Goal: Check status: Check status

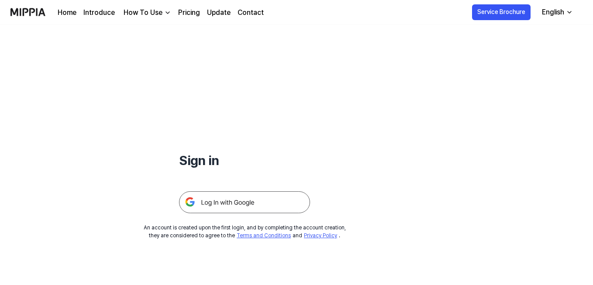
click at [222, 196] on img at bounding box center [244, 202] width 131 height 22
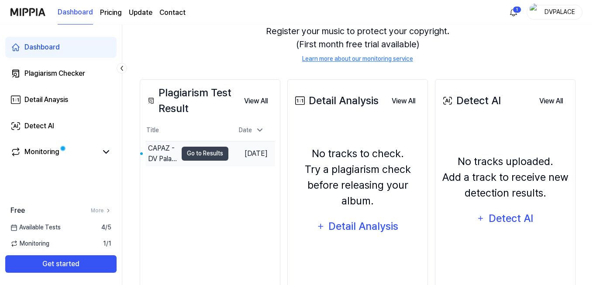
scroll to position [101, 0]
click at [213, 154] on button "Go to Results" at bounding box center [205, 153] width 47 height 14
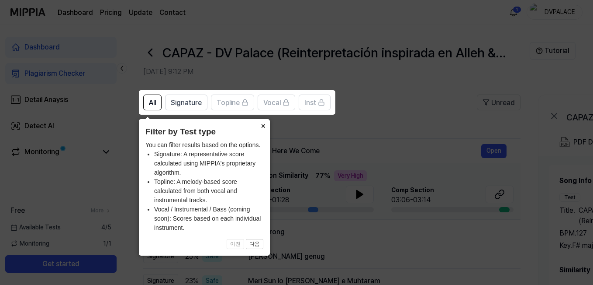
click at [263, 125] on button "×" at bounding box center [263, 125] width 14 height 12
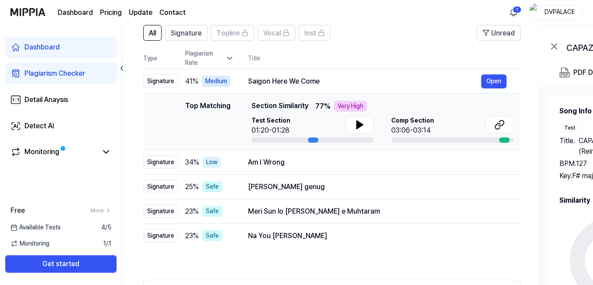
scroll to position [71, 0]
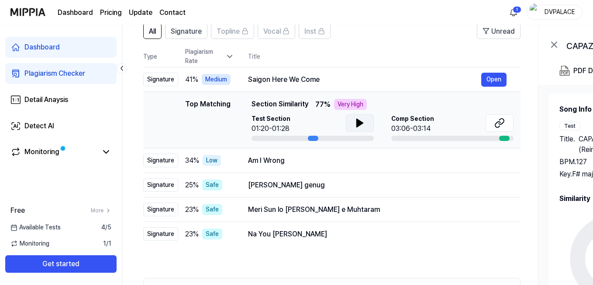
click at [361, 119] on icon at bounding box center [360, 123] width 10 height 10
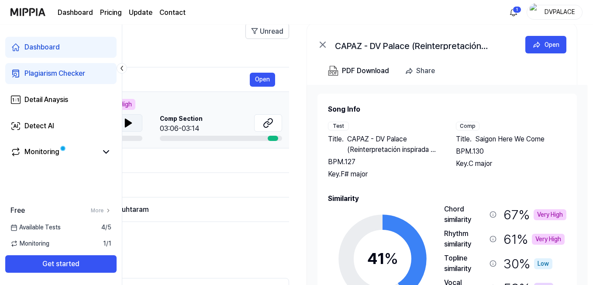
scroll to position [0, 233]
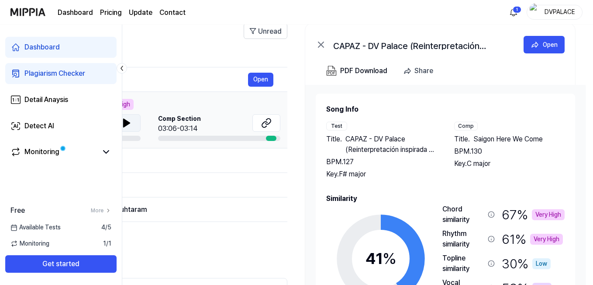
click at [482, 136] on span "Saigon Here We Come" at bounding box center [508, 139] width 69 height 10
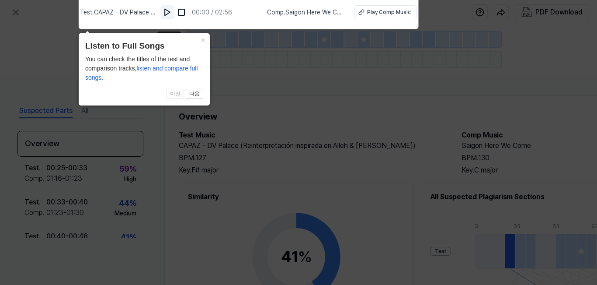
click at [167, 10] on img at bounding box center [167, 12] width 9 height 9
click at [199, 37] on button "×" at bounding box center [203, 39] width 14 height 12
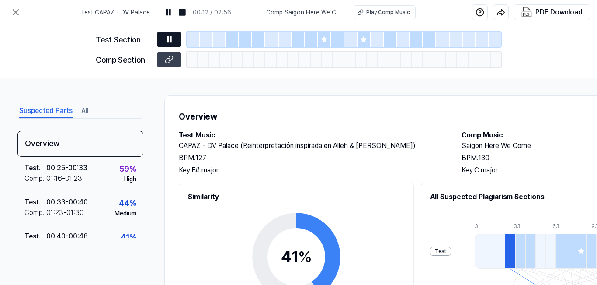
click at [172, 38] on icon at bounding box center [169, 39] width 9 height 9
click at [194, 58] on div at bounding box center [192, 60] width 11 height 16
click at [164, 63] on button at bounding box center [169, 60] width 24 height 16
click at [14, 12] on icon at bounding box center [15, 12] width 10 height 10
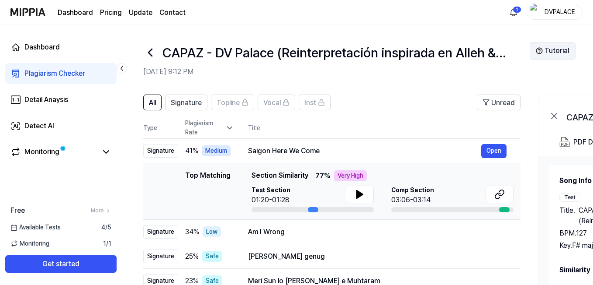
click at [543, 46] on button "Tutorial" at bounding box center [553, 50] width 46 height 17
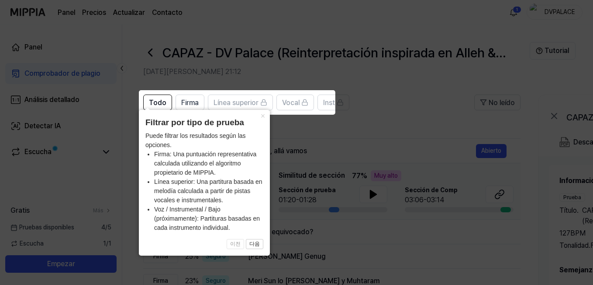
click at [369, 104] on icon at bounding box center [298, 142] width 597 height 285
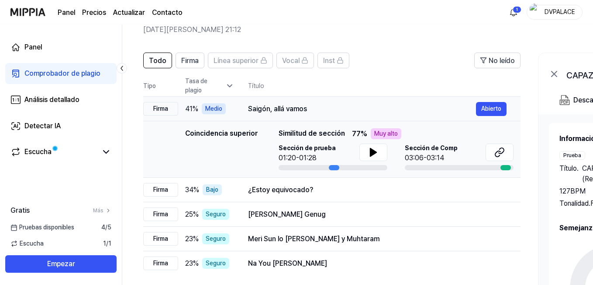
scroll to position [42, 0]
click at [493, 110] on font "Abierto" at bounding box center [492, 107] width 20 height 7
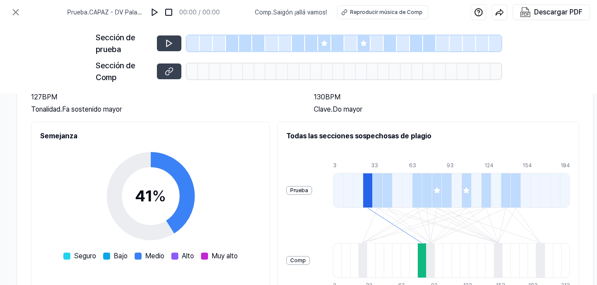
scroll to position [78, 148]
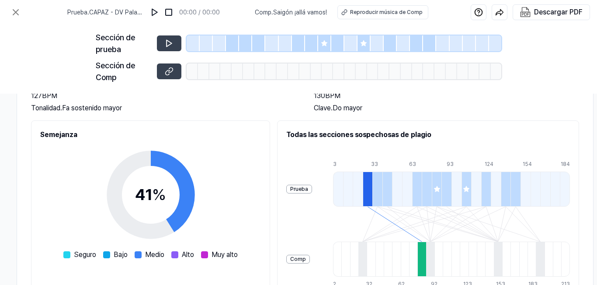
click at [308, 186] on font "Prueba" at bounding box center [299, 189] width 18 height 6
click at [310, 254] on div "Comp" at bounding box center [298, 258] width 24 height 9
click at [426, 246] on div at bounding box center [421, 258] width 8 height 35
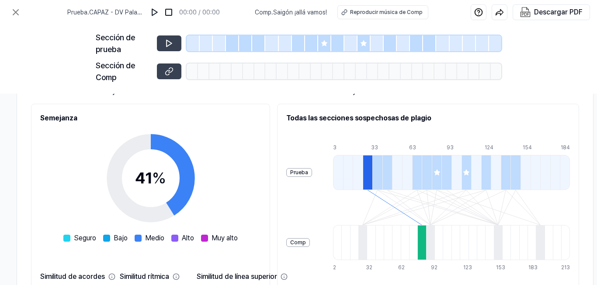
scroll to position [200, 148]
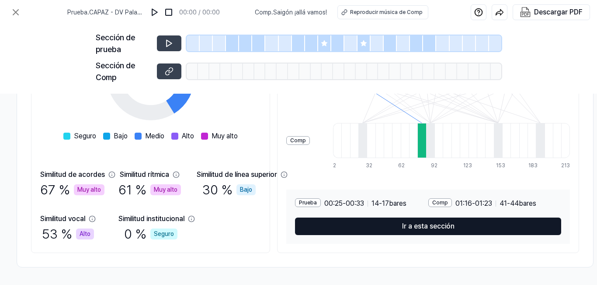
click at [441, 228] on button "Ir a esta sección" at bounding box center [428, 225] width 266 height 17
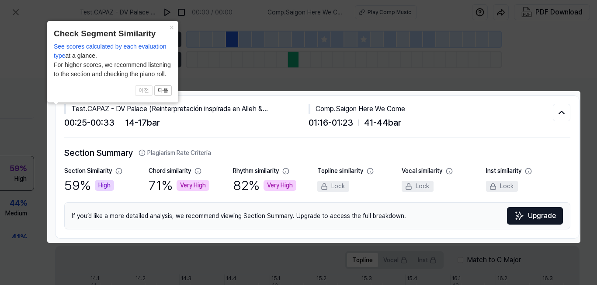
click at [242, 67] on icon at bounding box center [298, 142] width 597 height 285
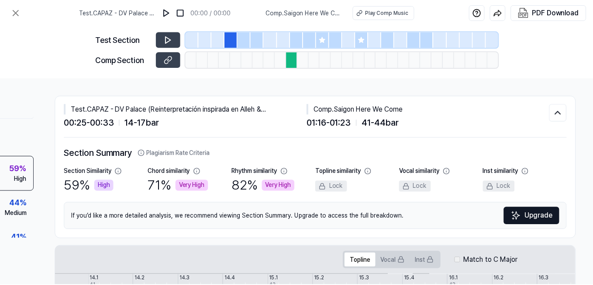
scroll to position [42, 0]
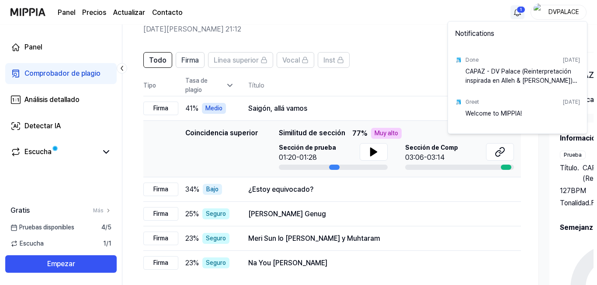
click at [517, 8] on html "Panel Precios Actualizar Contacto 1 DVPALACE Panel Comprobador de plagio Anális…" at bounding box center [298, 100] width 597 height 285
click at [528, 80] on font "CAPAZ - DV Palace (Reinterpretación inspirada en Alleh & Yorghaki) ¡Prueba comp…" at bounding box center [518, 80] width 106 height 25
click at [374, 42] on html "Panel Precios Actualizar Contacto DVPALACE Panel Comprobador de plagio Análisis…" at bounding box center [298, 100] width 597 height 285
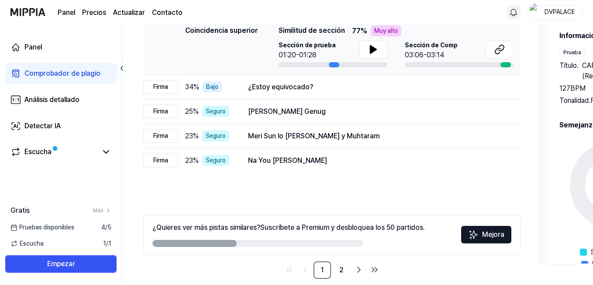
scroll to position [156, 0]
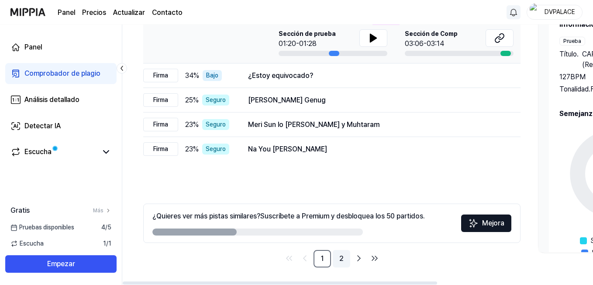
click at [337, 257] on link "2" at bounding box center [341, 258] width 17 height 17
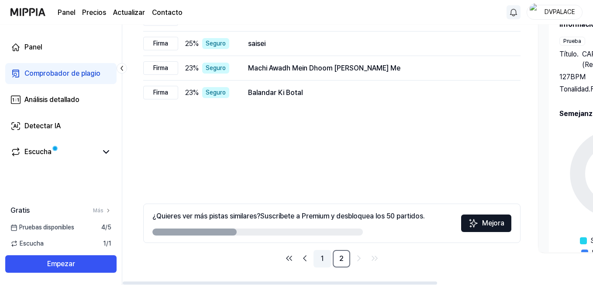
click at [317, 259] on link "1" at bounding box center [322, 258] width 17 height 17
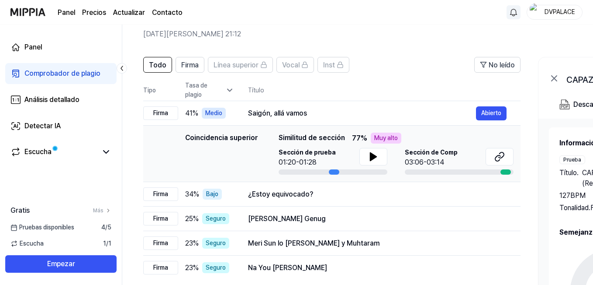
scroll to position [15, 0]
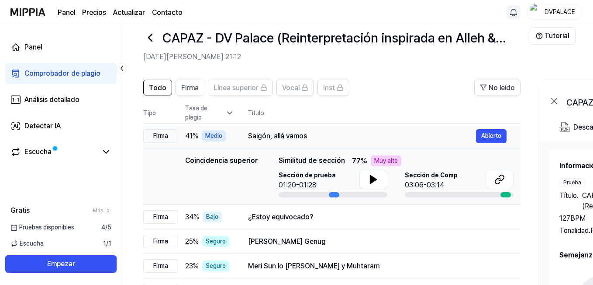
click at [167, 136] on font "Firma" at bounding box center [160, 135] width 15 height 7
click at [268, 132] on font "Saigón, allá vamos" at bounding box center [277, 136] width 59 height 8
click at [242, 133] on td "Saigón, allá vamos Abierto" at bounding box center [377, 136] width 287 height 24
click at [333, 194] on div at bounding box center [333, 194] width 10 height 5
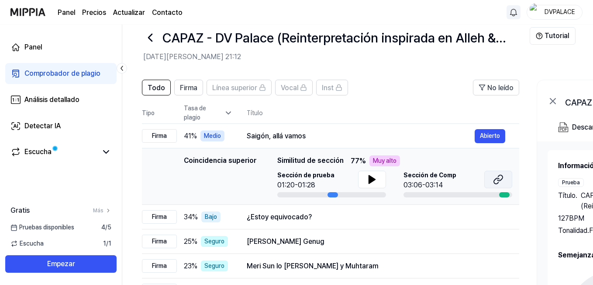
click at [497, 179] on icon at bounding box center [498, 179] width 10 height 10
click at [370, 175] on icon at bounding box center [372, 179] width 10 height 10
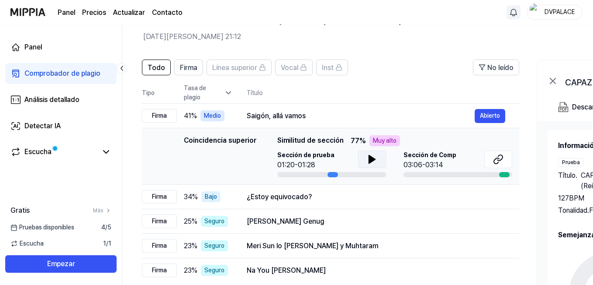
scroll to position [0, 0]
